Goal: Task Accomplishment & Management: Use online tool/utility

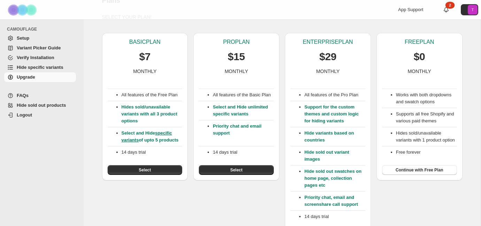
scroll to position [51, 0]
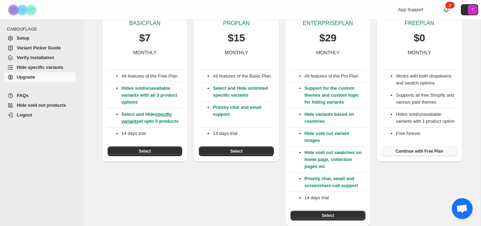
click at [416, 154] on span "Continue with Free Plan" at bounding box center [420, 152] width 48 height 6
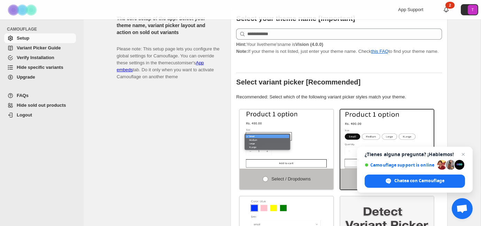
scroll to position [166, 0]
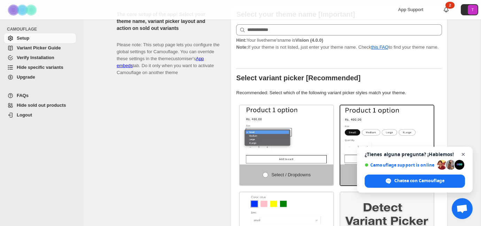
click at [464, 154] on span "Cerrar el chat" at bounding box center [463, 154] width 9 height 9
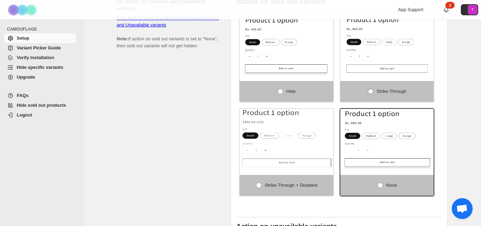
scroll to position [477, 0]
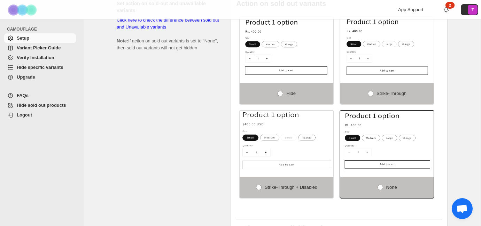
click at [284, 95] on label "Hide" at bounding box center [287, 93] width 94 height 21
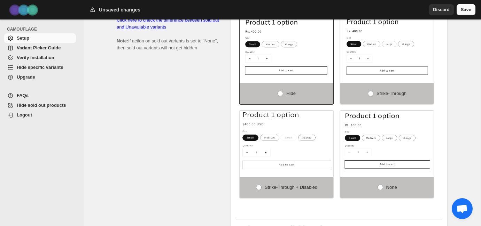
click at [467, 9] on span "Save" at bounding box center [466, 9] width 10 height 7
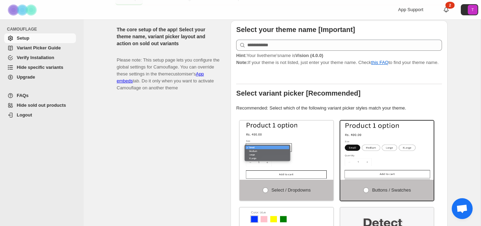
scroll to position [151, 0]
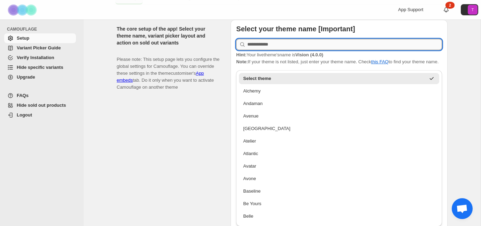
click at [283, 42] on input "text" at bounding box center [344, 44] width 195 height 11
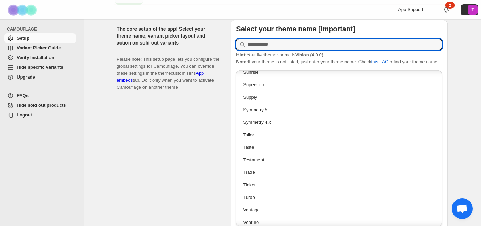
scroll to position [1590, 0]
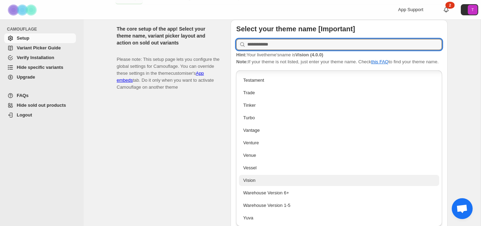
click at [254, 181] on div "Vision" at bounding box center [339, 180] width 192 height 7
type input "******"
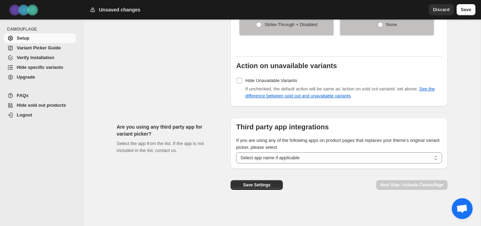
scroll to position [643, 0]
click at [322, 157] on select "**********" at bounding box center [339, 158] width 206 height 11
click at [466, 8] on span "Save" at bounding box center [466, 9] width 10 height 7
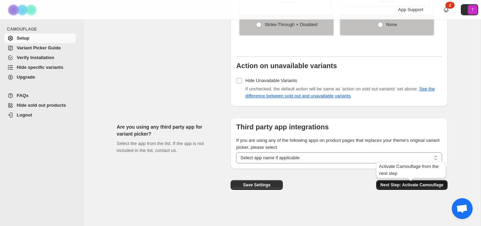
click at [401, 182] on button "Next Step: Activate Camouflage" at bounding box center [411, 185] width 71 height 10
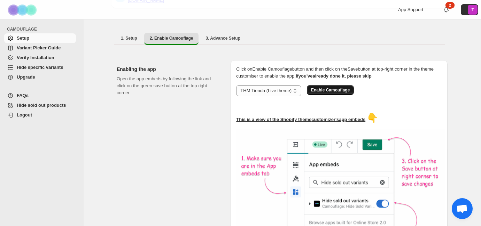
scroll to position [110, 0]
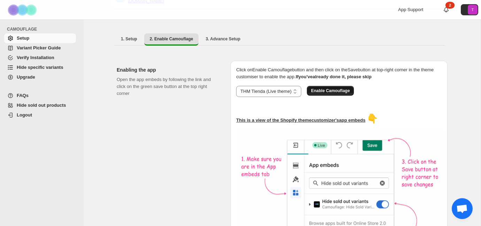
click at [343, 88] on span "Enable Camouflage" at bounding box center [330, 91] width 39 height 6
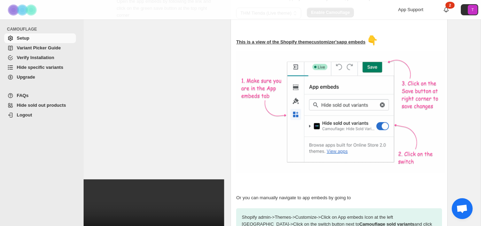
scroll to position [258, 0]
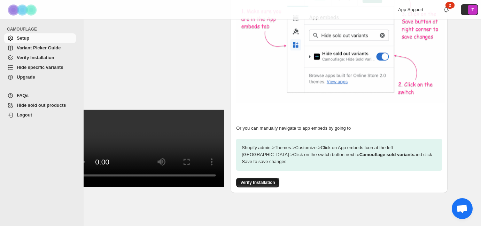
click at [265, 180] on span "Verify Installation" at bounding box center [257, 183] width 34 height 6
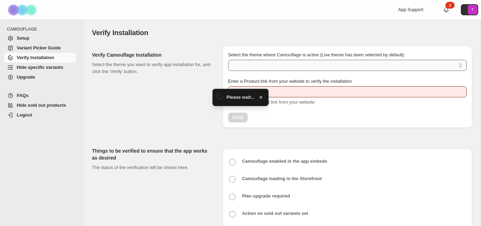
type input "**********"
select select "**********"
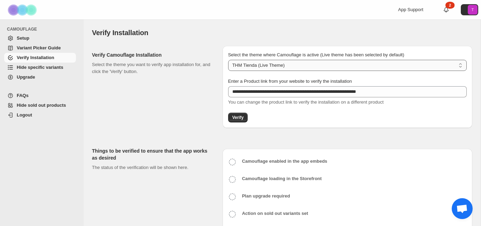
click at [375, 67] on select "**********" at bounding box center [347, 65] width 239 height 11
click at [241, 118] on span "Verify" at bounding box center [237, 118] width 11 height 6
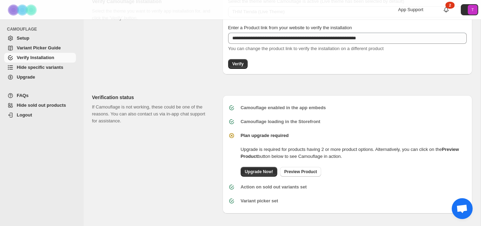
scroll to position [55, 0]
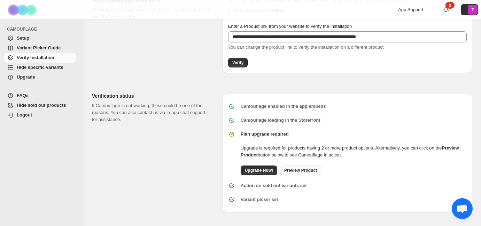
click at [310, 173] on span "Preview Product" at bounding box center [300, 171] width 33 height 6
click at [261, 169] on span "Upgrade Now!" at bounding box center [259, 171] width 28 height 6
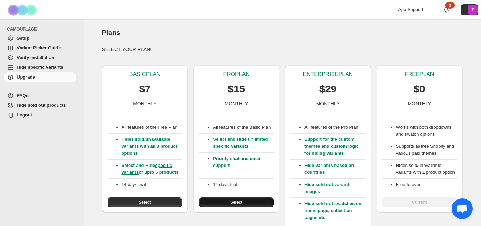
click at [239, 205] on span "Select" at bounding box center [236, 203] width 12 height 6
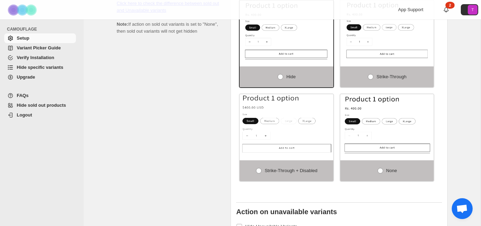
scroll to position [577, 0]
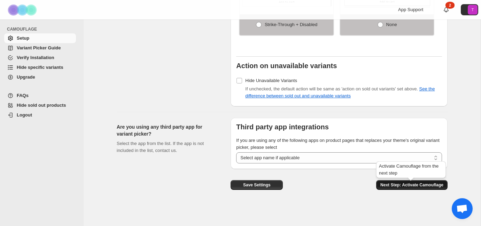
click at [394, 186] on span "Next Step: Activate Camouflage" at bounding box center [411, 185] width 63 height 6
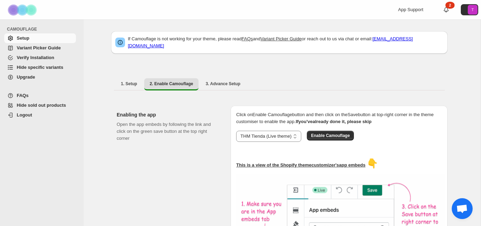
scroll to position [193, 0]
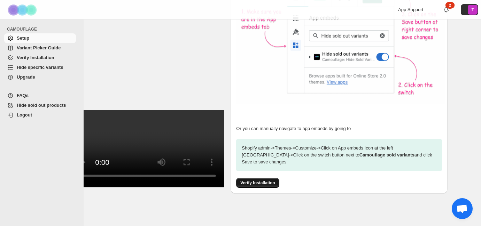
click at [263, 180] on span "Verify Installation" at bounding box center [257, 183] width 34 height 6
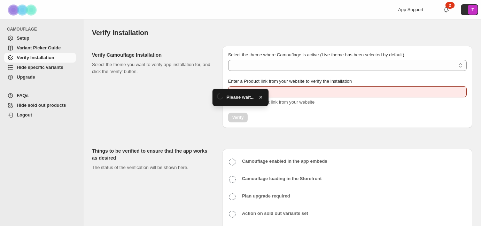
type input "**********"
select select "**********"
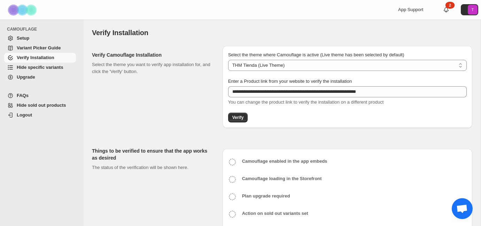
scroll to position [33, 0]
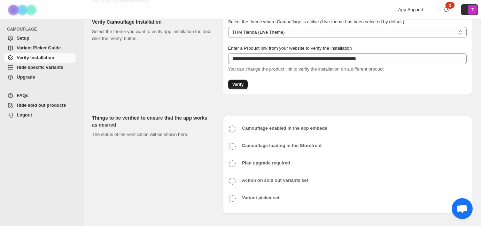
click at [238, 83] on span "Verify" at bounding box center [237, 85] width 11 height 6
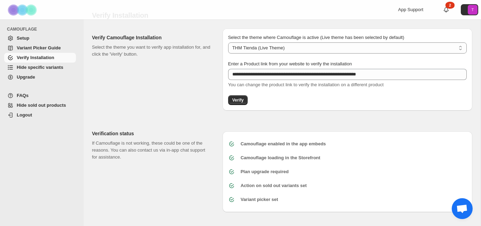
scroll to position [0, 0]
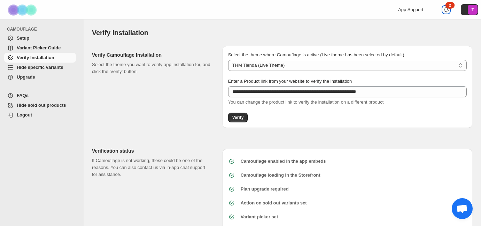
click at [446, 10] on icon at bounding box center [446, 9] width 7 height 7
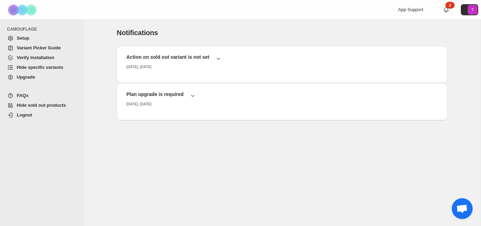
click at [33, 41] on span "Setup" at bounding box center [46, 38] width 58 height 7
